Goal: Information Seeking & Learning: Compare options

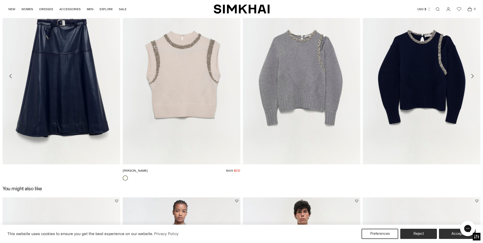
scroll to position [739, 0]
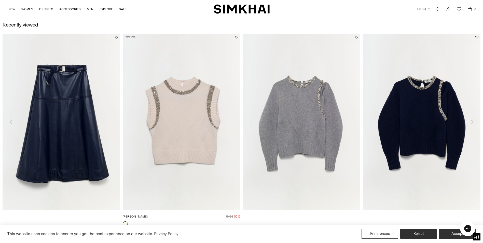
click at [0, 0] on img "Joanae Pullover" at bounding box center [0, 0] width 0 height 0
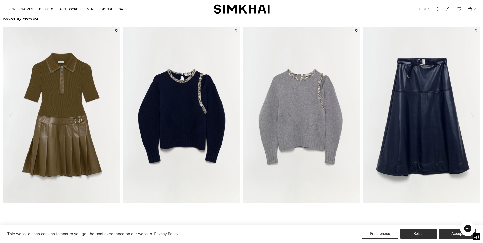
scroll to position [764, 0]
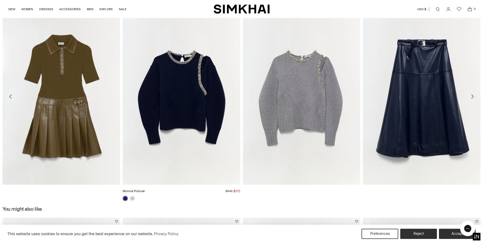
click at [0, 0] on img "Monroe Pullover" at bounding box center [0, 0] width 0 height 0
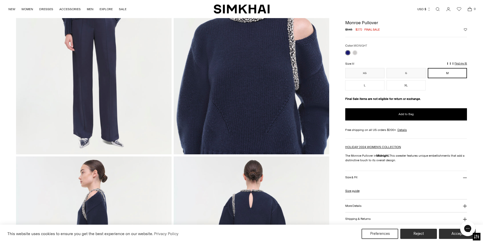
scroll to position [51, 0]
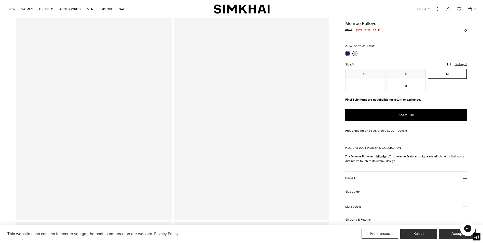
click at [353, 55] on link at bounding box center [354, 53] width 5 height 5
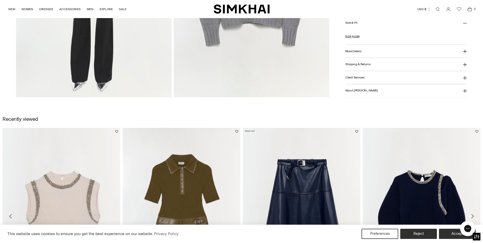
scroll to position [764, 0]
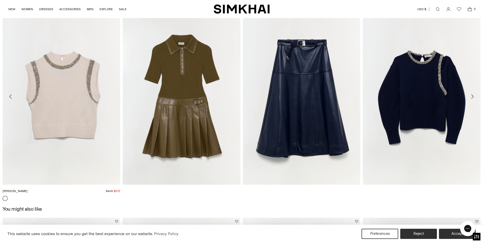
click at [0, 0] on img "Joanae Pullover" at bounding box center [0, 0] width 0 height 0
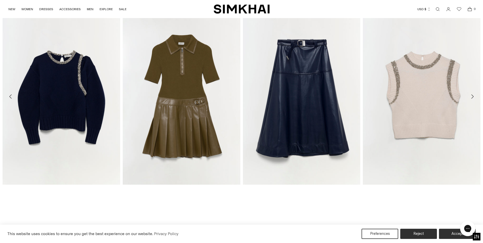
click at [470, 95] on icon "Move to next carousel slide" at bounding box center [472, 96] width 6 height 6
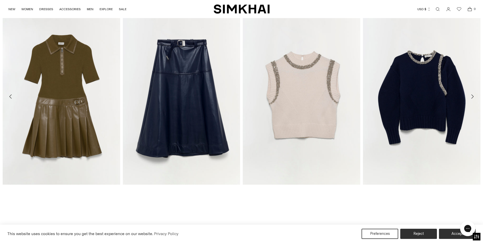
click at [470, 95] on icon "Move to next carousel slide" at bounding box center [472, 96] width 6 height 6
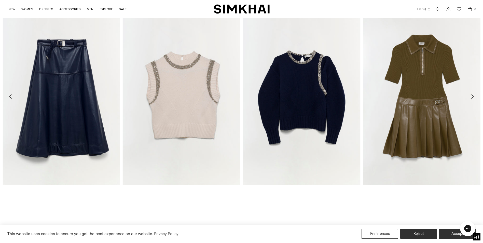
click at [470, 95] on icon "Move to next carousel slide" at bounding box center [472, 96] width 6 height 6
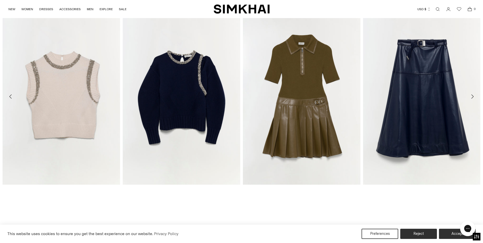
click at [470, 95] on icon "Move to next carousel slide" at bounding box center [472, 96] width 6 height 6
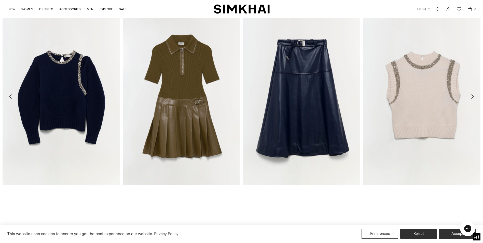
click at [470, 95] on icon "Move to next carousel slide" at bounding box center [472, 96] width 6 height 6
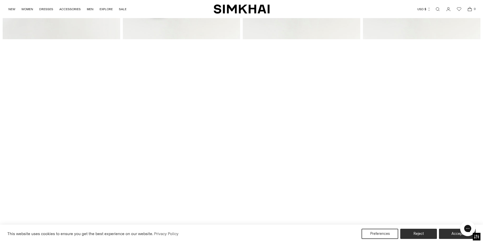
scroll to position [917, 0]
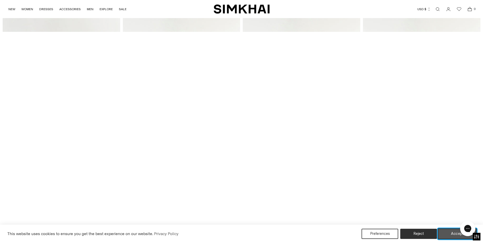
click at [452, 236] on button "Accept" at bounding box center [457, 233] width 39 height 11
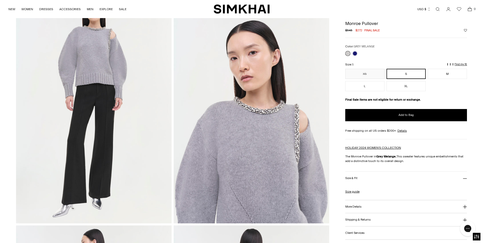
scroll to position [0, 0]
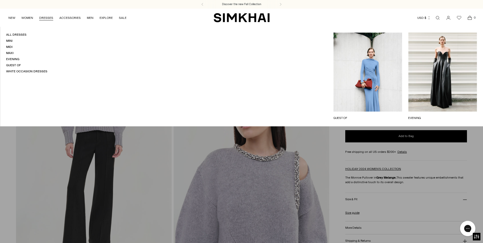
click at [45, 16] on link "DRESSES" at bounding box center [46, 17] width 14 height 11
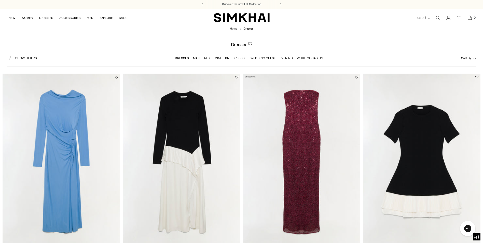
click at [20, 57] on span "Show Filters" at bounding box center [26, 58] width 22 height 4
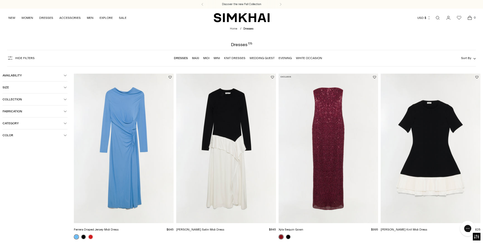
click at [65, 134] on icon "button" at bounding box center [65, 135] width 3 height 3
click at [15, 185] on span "Green" at bounding box center [14, 184] width 11 height 5
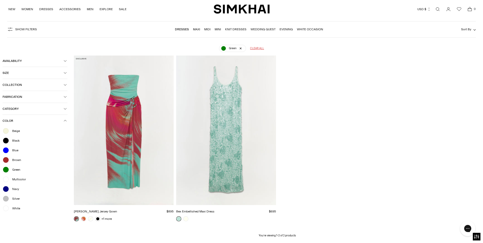
scroll to position [38, 0]
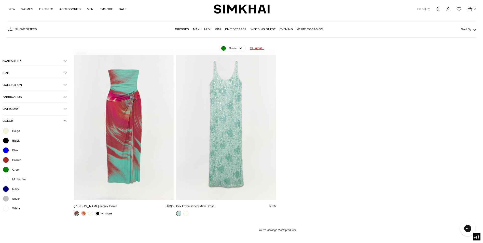
click at [66, 84] on icon "button" at bounding box center [65, 84] width 3 height 3
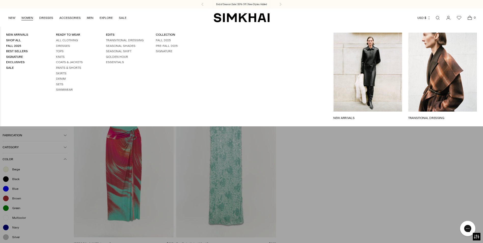
click at [28, 18] on link "WOMEN" at bounding box center [27, 17] width 12 height 11
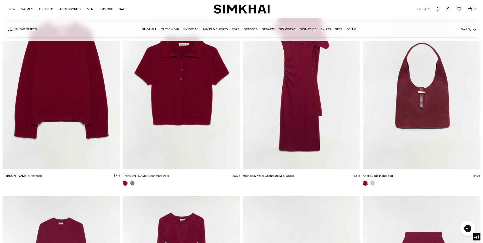
scroll to position [1426, 0]
